Goal: Navigation & Orientation: Find specific page/section

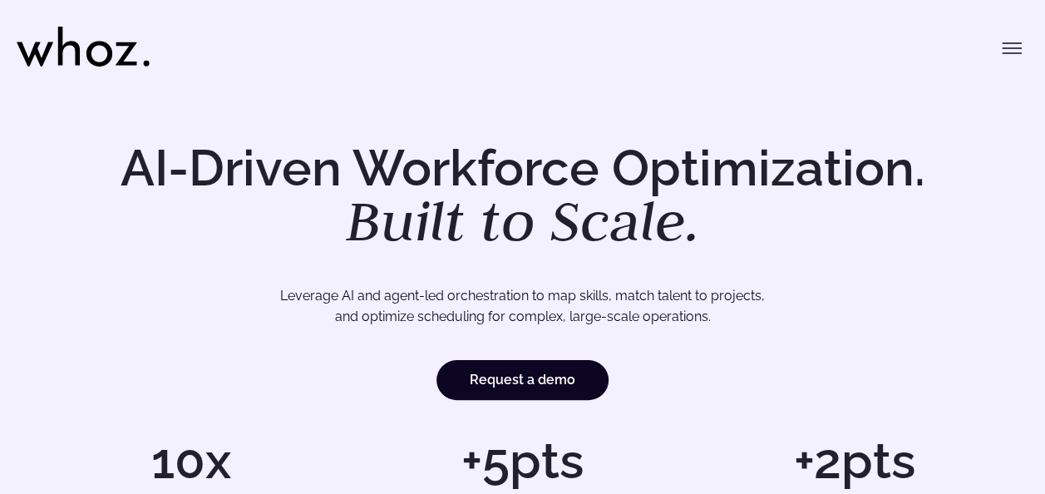
click at [1013, 53] on icon "Toggle menu" at bounding box center [1012, 53] width 18 height 0
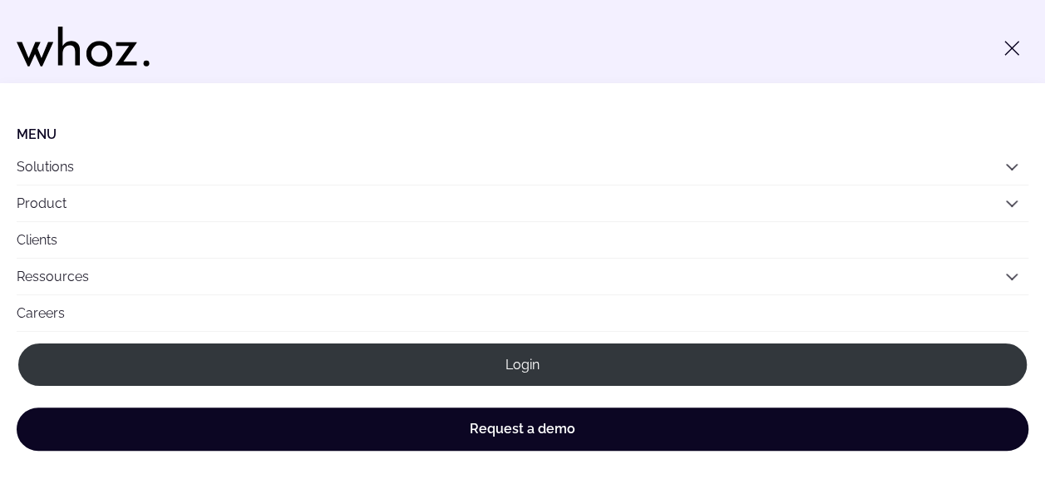
click at [47, 311] on link "Careers" at bounding box center [523, 313] width 1012 height 36
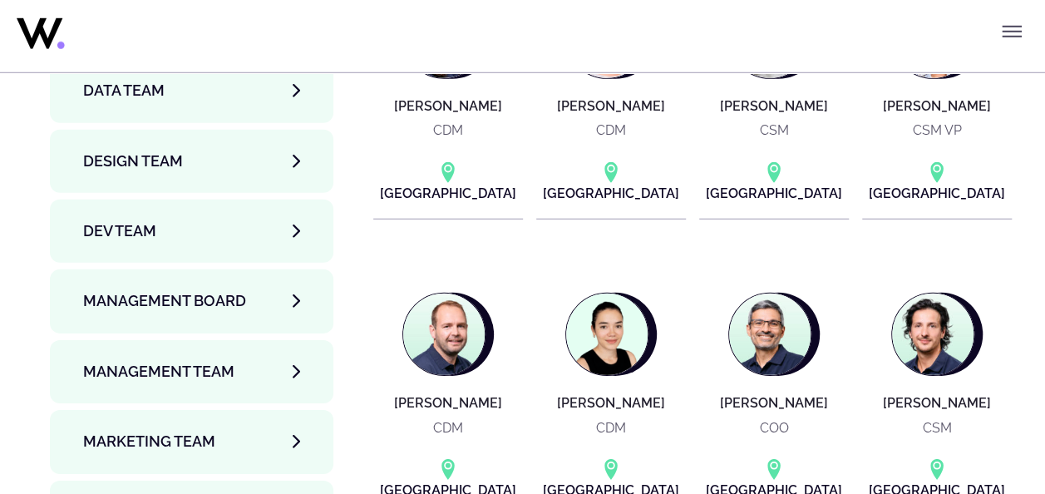
scroll to position [5590, 0]
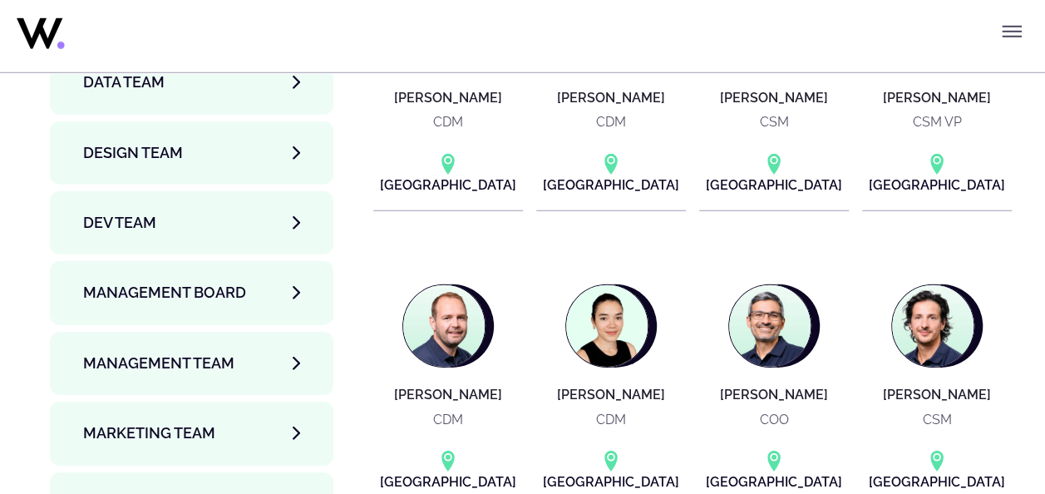
drag, startPoint x: 1050, startPoint y: 284, endPoint x: 83, endPoint y: 0, distance: 1008.0
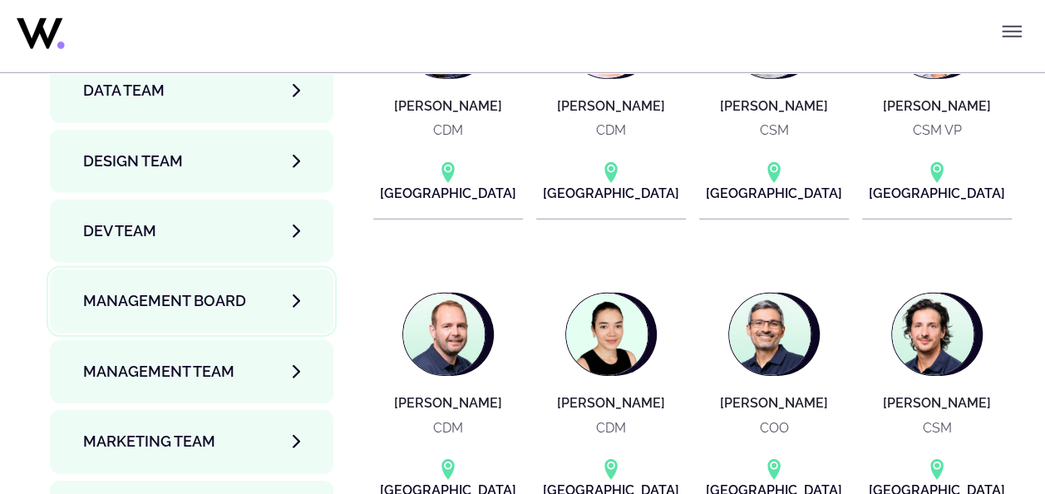
click at [304, 269] on link "Management Board" at bounding box center [192, 300] width 284 height 63
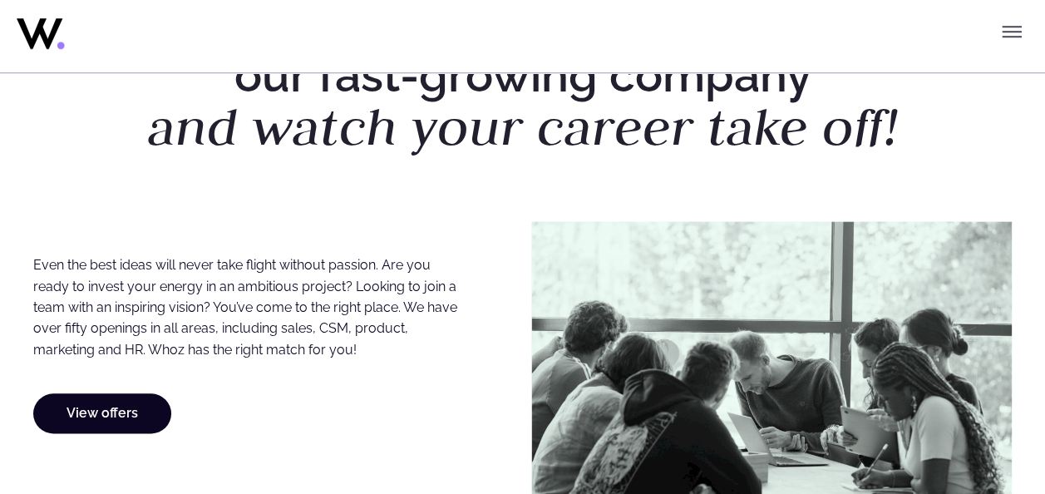
scroll to position [748, 0]
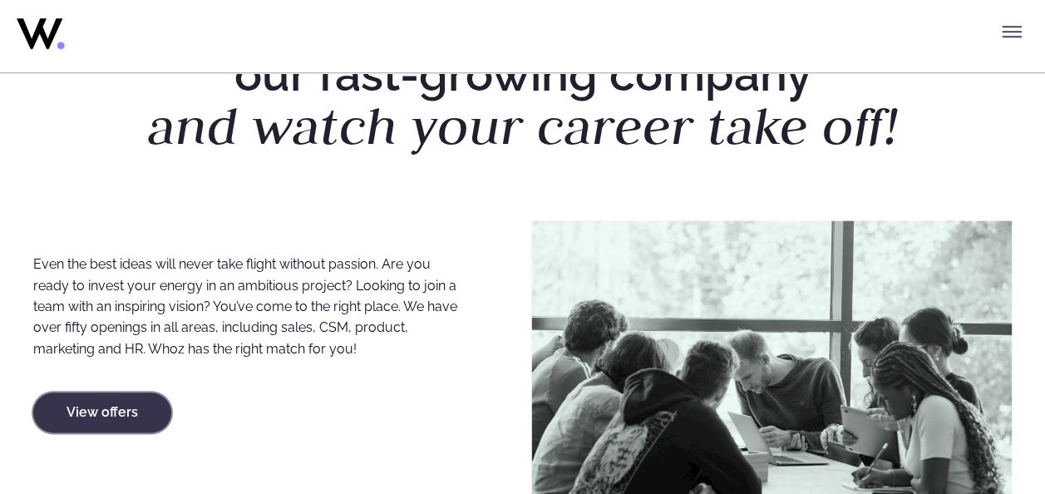
click at [126, 414] on link "View offers" at bounding box center [102, 412] width 138 height 40
